Goal: Transaction & Acquisition: Obtain resource

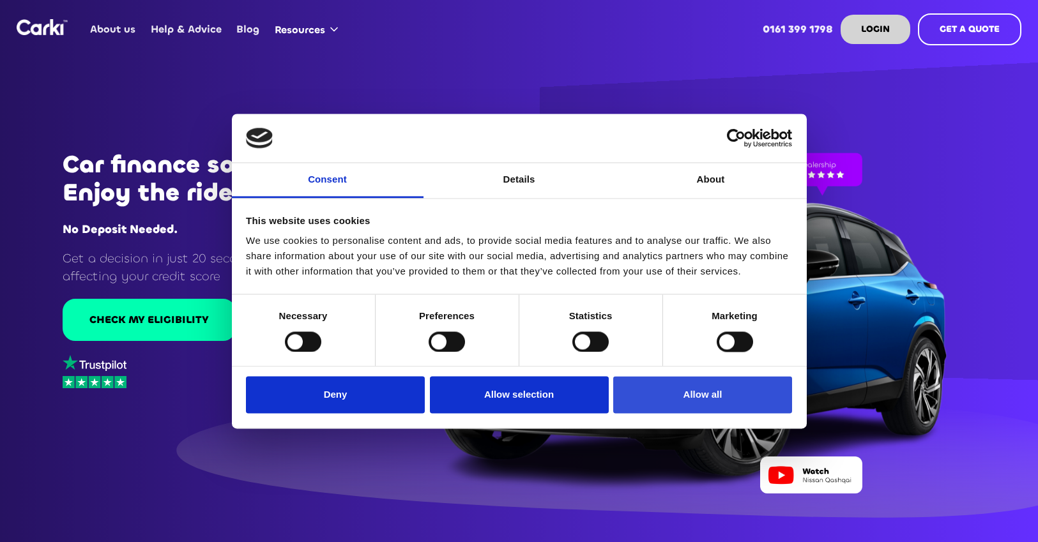
click at [655, 399] on button "Allow all" at bounding box center [702, 395] width 179 height 37
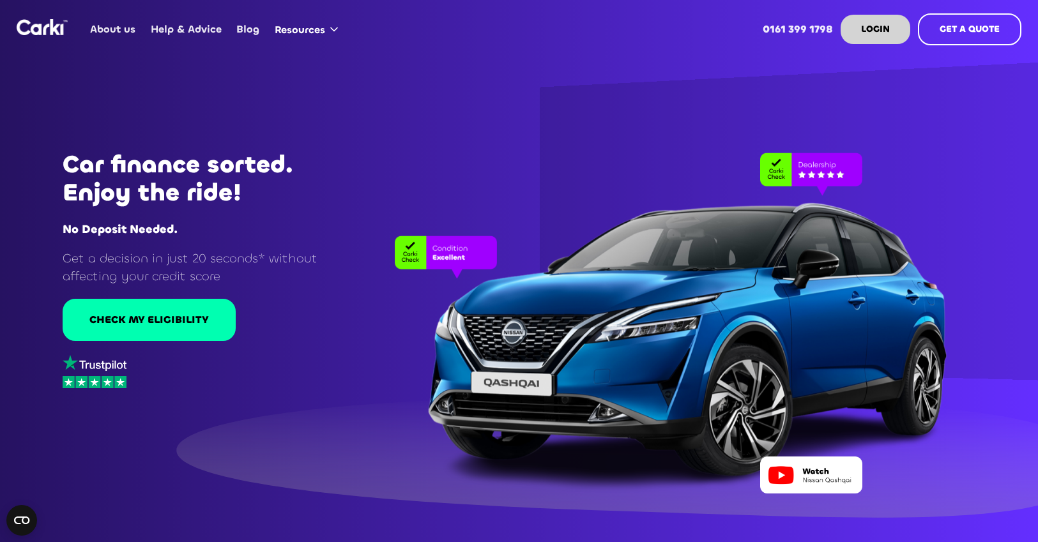
click at [801, 466] on img at bounding box center [811, 475] width 102 height 37
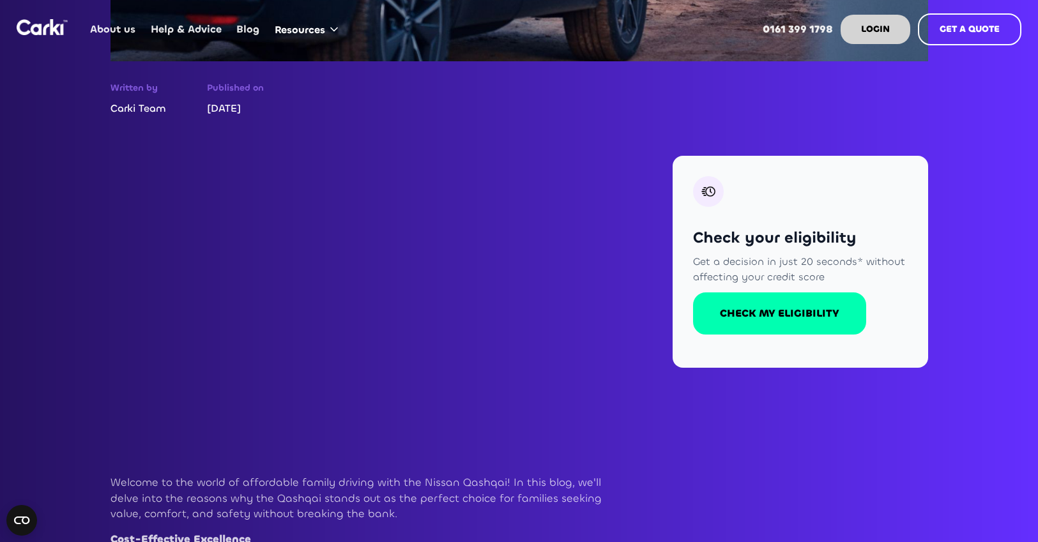
scroll to position [533, 0]
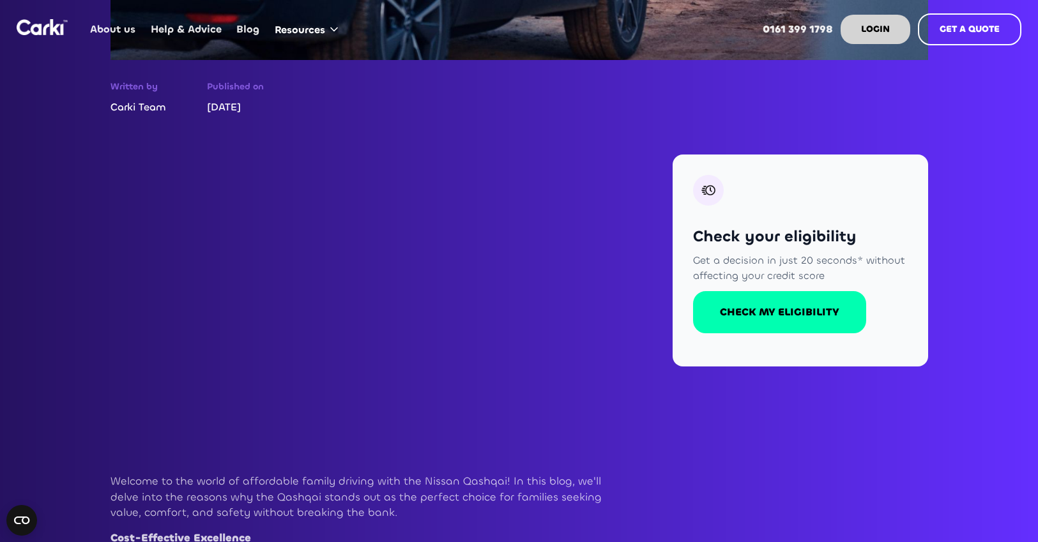
click at [47, 26] on img "home" at bounding box center [42, 27] width 51 height 16
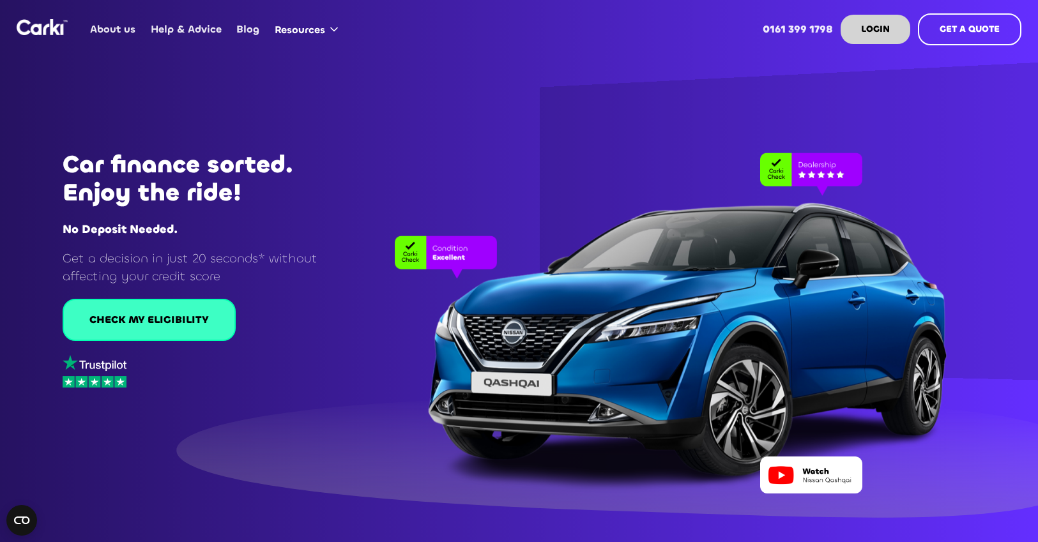
click at [184, 316] on div "CHECK MY ELIGIBILITY" at bounding box center [148, 320] width 119 height 14
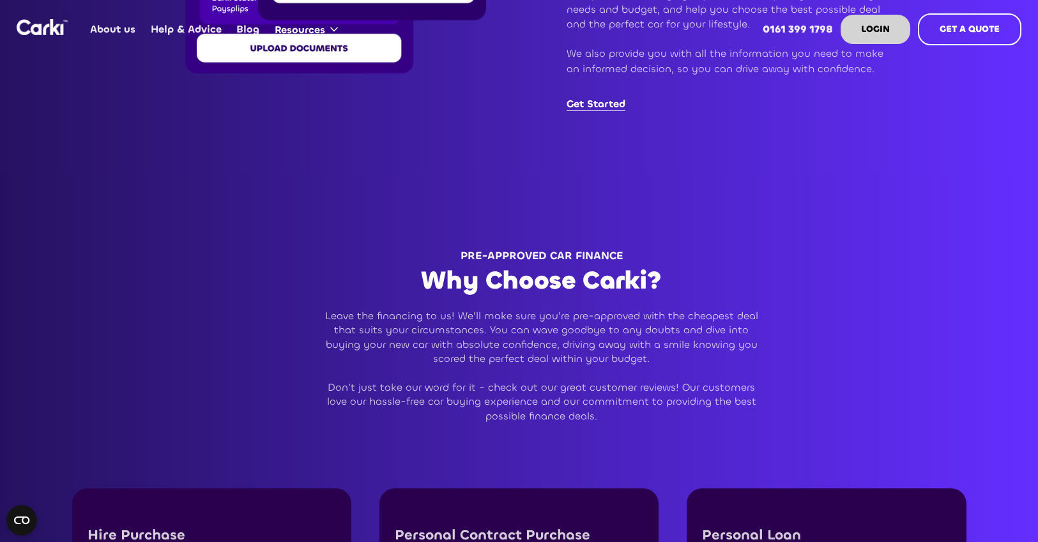
scroll to position [2344, 0]
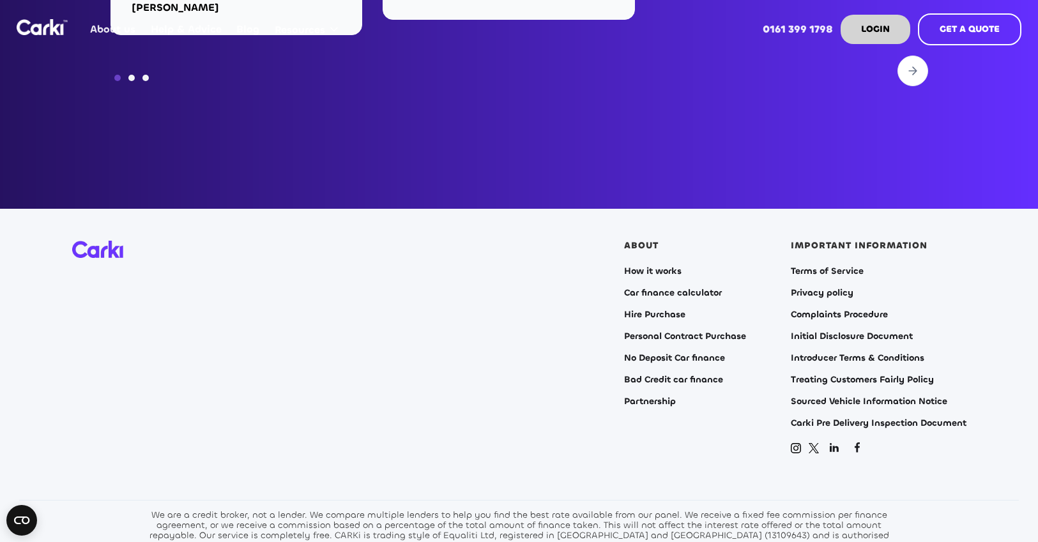
scroll to position [5172, 0]
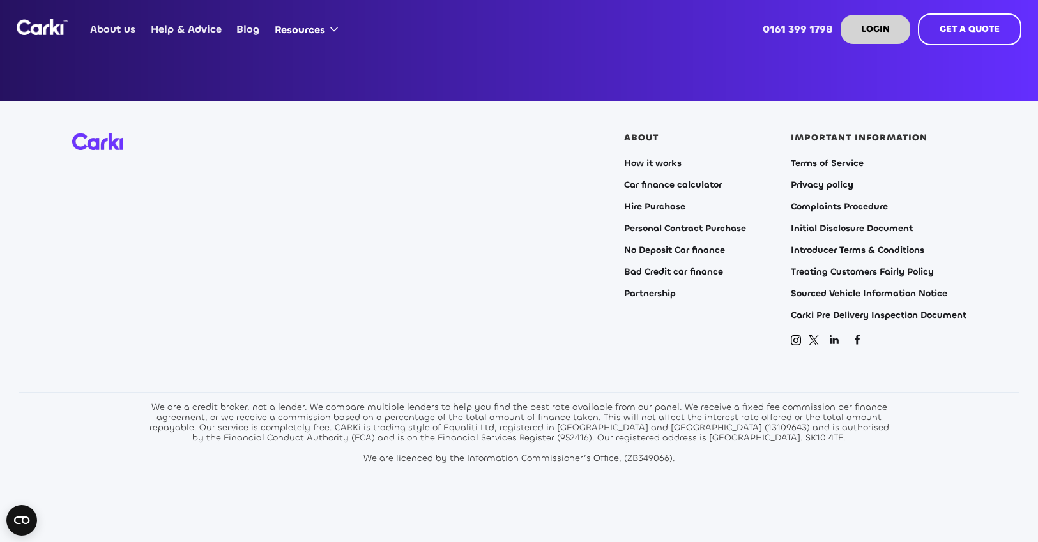
click at [471, 412] on div "We are a credit broker, not a lender. We compare multiple lenders to help you f…" at bounding box center [519, 432] width 747 height 61
copy div "Equaliti"
